Goal: Task Accomplishment & Management: Manage account settings

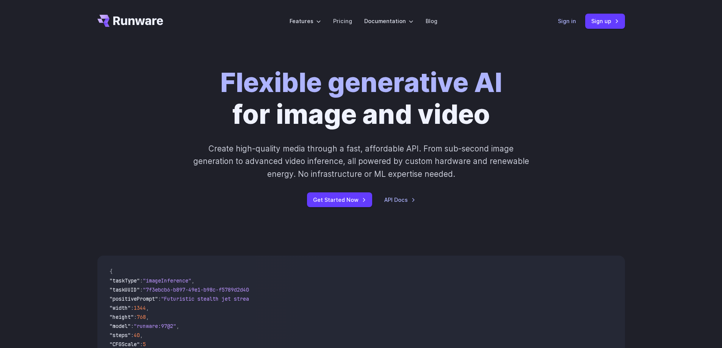
click at [570, 20] on link "Sign in" at bounding box center [567, 21] width 18 height 9
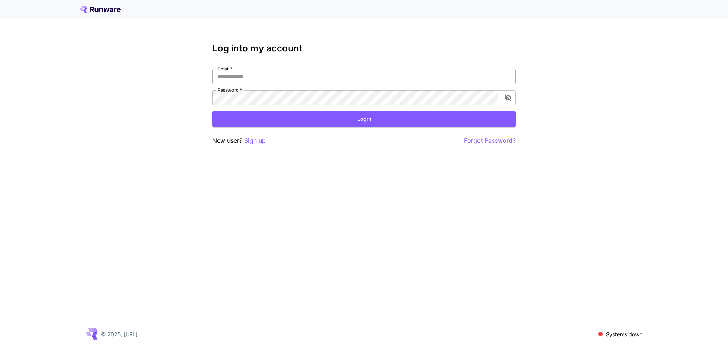
click at [244, 75] on input "Email   *" at bounding box center [363, 76] width 303 height 15
type input "**********"
drag, startPoint x: 298, startPoint y: 77, endPoint x: 40, endPoint y: 82, distance: 258.2
click at [43, 81] on div "**********" at bounding box center [364, 174] width 728 height 348
click at [324, 121] on button "Login" at bounding box center [363, 119] width 303 height 16
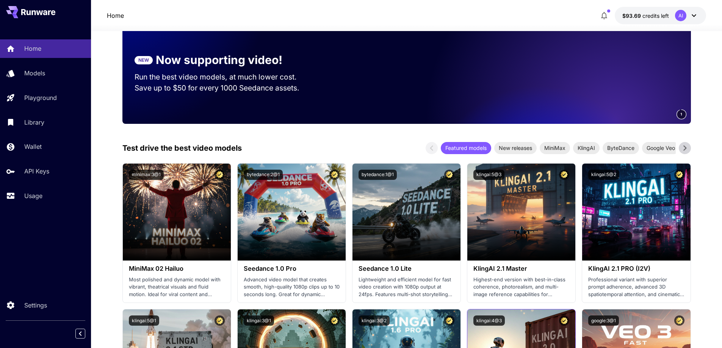
scroll to position [265, 0]
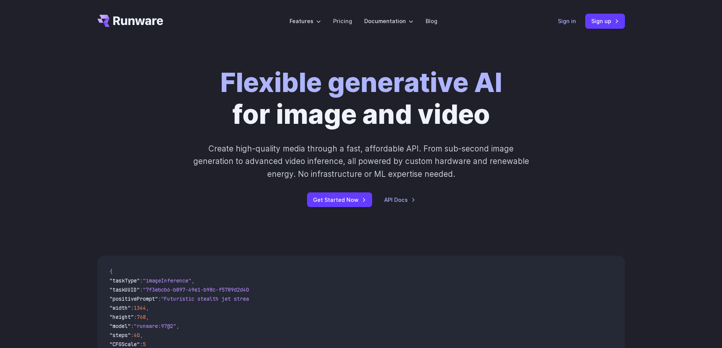
click at [569, 21] on link "Sign in" at bounding box center [567, 21] width 18 height 9
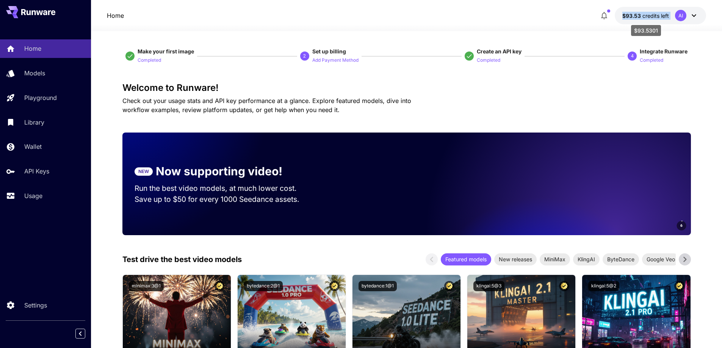
drag, startPoint x: 565, startPoint y: 22, endPoint x: 624, endPoint y: 18, distance: 58.5
click at [624, 18] on div "Home $93.53 credits left AI" at bounding box center [406, 15] width 631 height 31
copy button "$93.53 credits left AI"
